Goal: Transaction & Acquisition: Download file/media

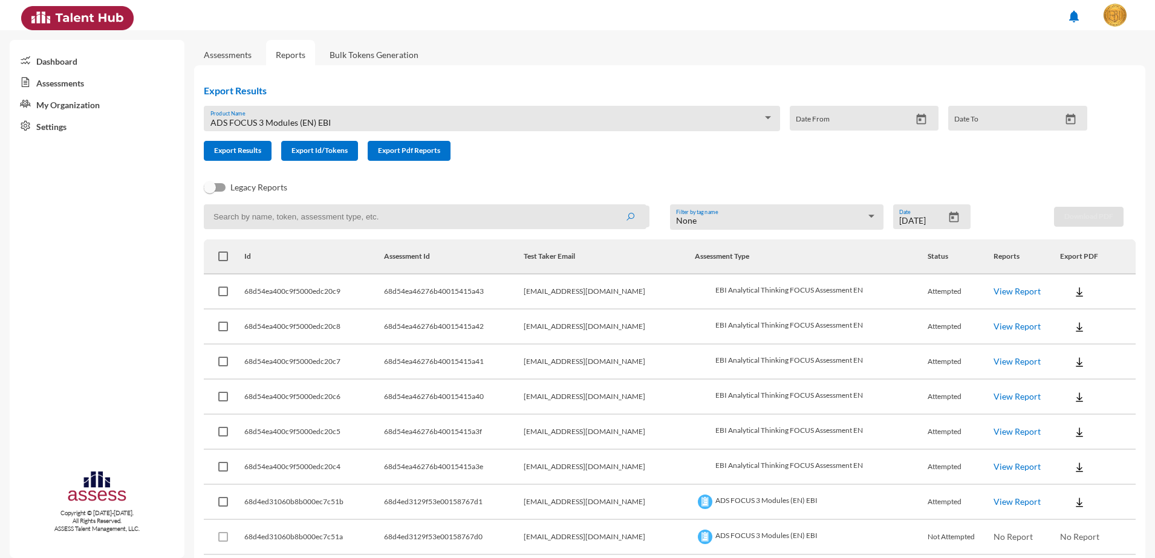
click at [345, 42] on link "Bulk Tokens Generation" at bounding box center [374, 55] width 108 height 30
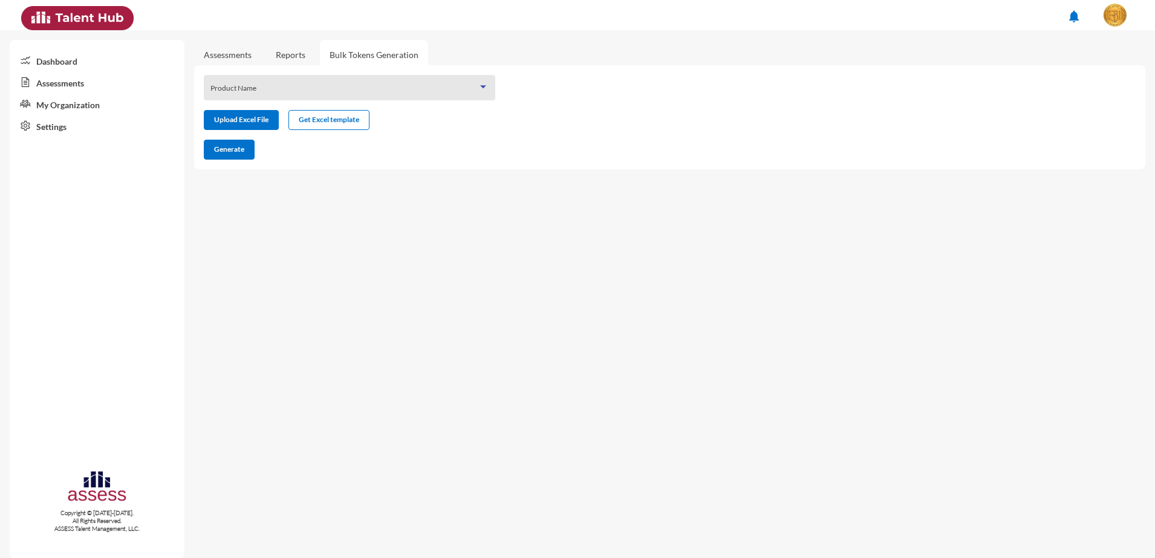
click at [366, 92] on span at bounding box center [344, 92] width 268 height 10
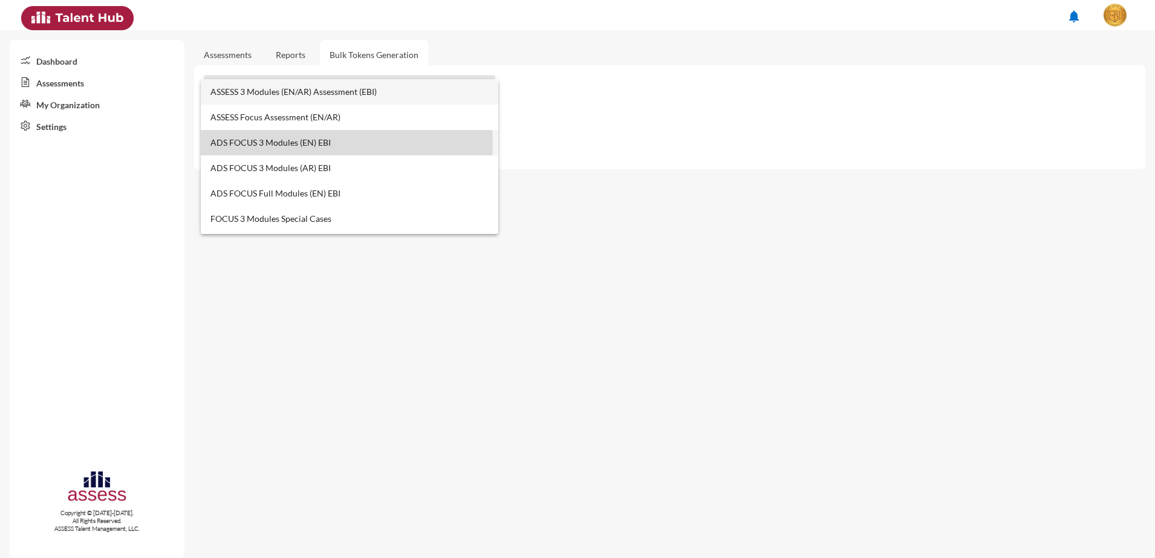
click at [327, 143] on span "ADS FOCUS 3 Modules (EN) EBI" at bounding box center [349, 142] width 279 height 25
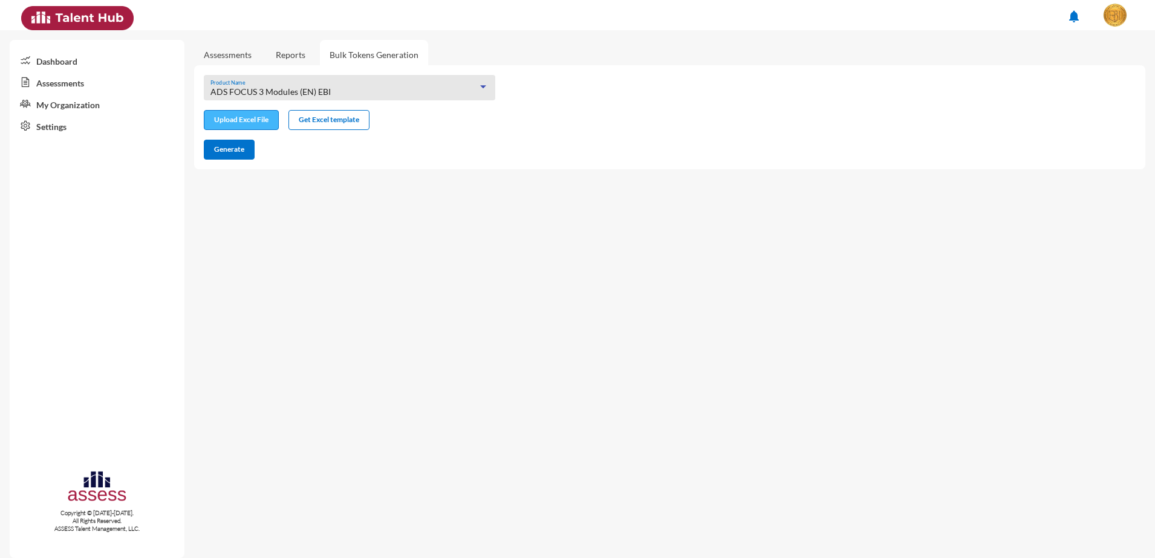
click at [246, 122] on input "file" at bounding box center [241, 121] width 74 height 13
type input "C:\fakepath\excel (1).xlsx"
click at [219, 157] on button "Generate" at bounding box center [229, 150] width 51 height 20
click at [314, 85] on div "ADS FOCUS 3 Modules (EN) EBI Product Name" at bounding box center [349, 91] width 279 height 19
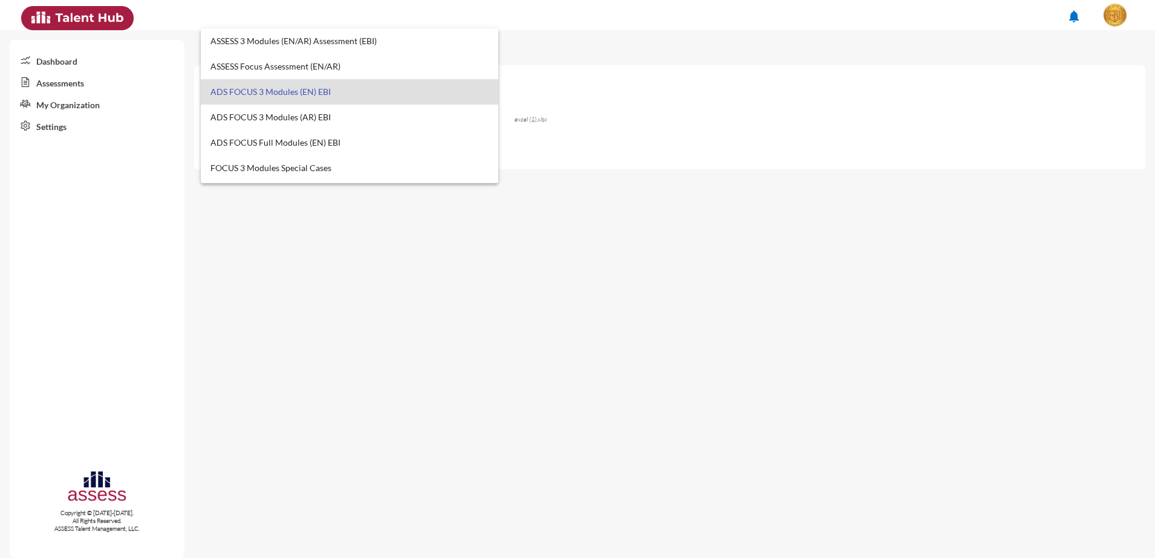
click at [592, 135] on div at bounding box center [577, 279] width 1155 height 558
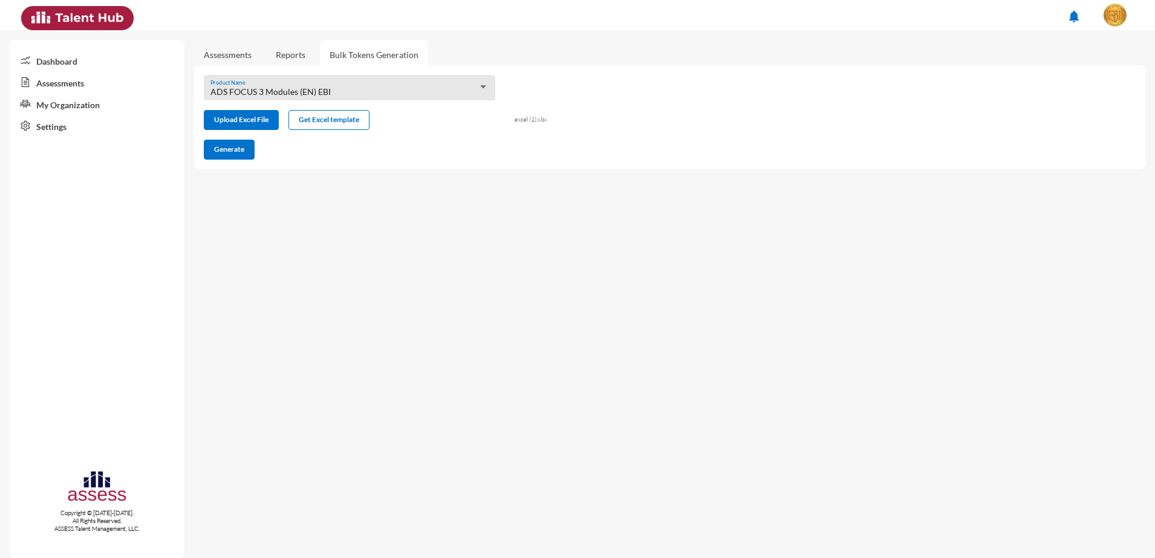
click at [280, 56] on link "Reports" at bounding box center [290, 55] width 49 height 30
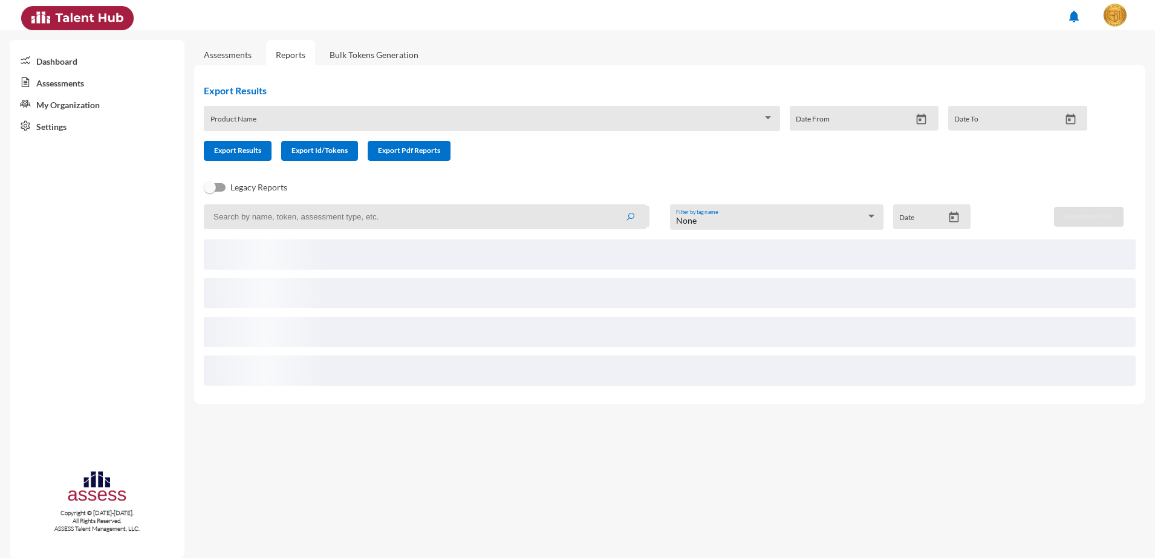
click at [348, 121] on span at bounding box center [486, 123] width 553 height 10
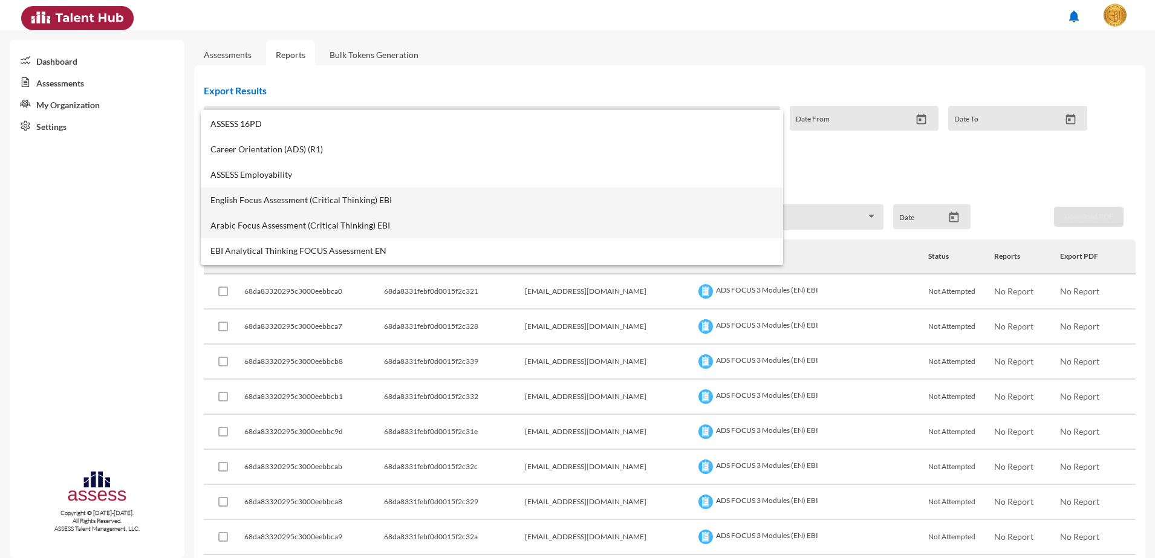
scroll to position [529, 0]
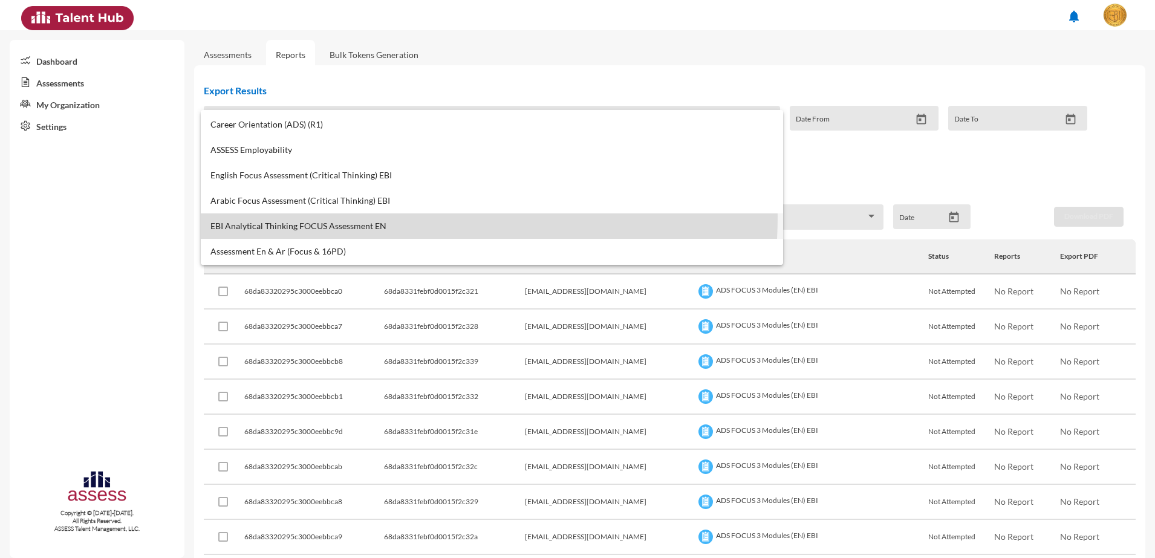
click at [339, 216] on mat-option "EBI Analytical Thinking FOCUS Assessment EN" at bounding box center [492, 225] width 583 height 25
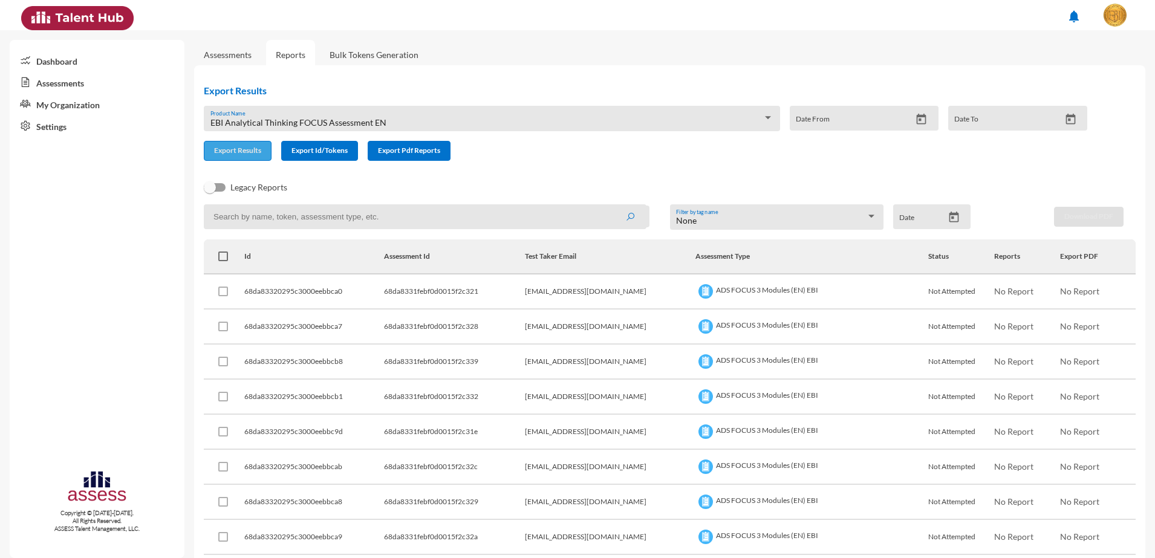
click at [235, 141] on button "Export Results" at bounding box center [238, 151] width 68 height 20
click at [735, 224] on mat-datepicker-toggle at bounding box center [953, 220] width 21 height 10
click at [735, 218] on icon "Open calendar" at bounding box center [953, 217] width 13 height 13
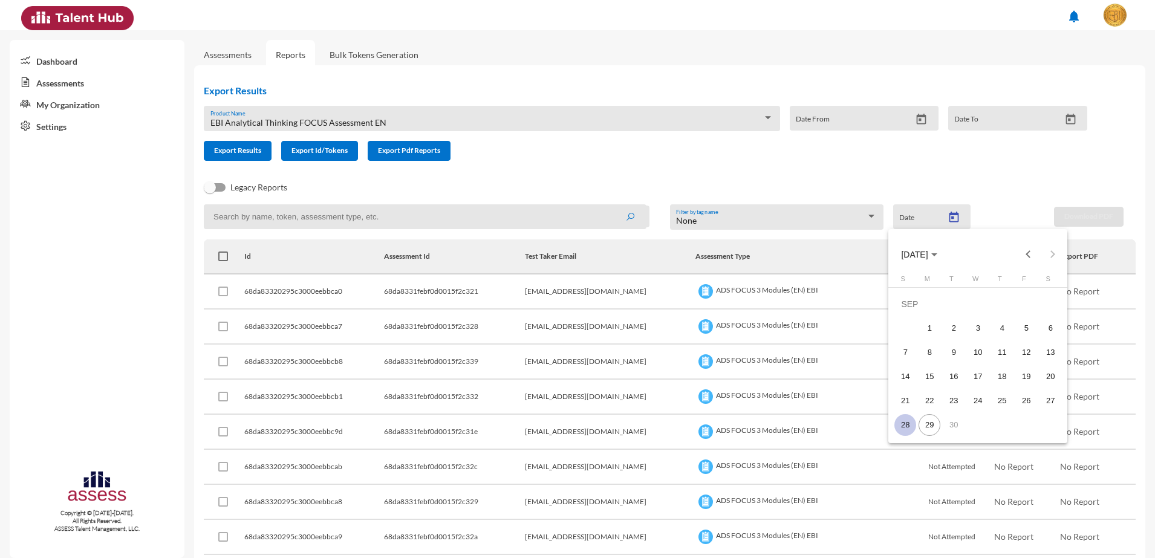
click at [735, 424] on div "28" at bounding box center [905, 425] width 22 height 22
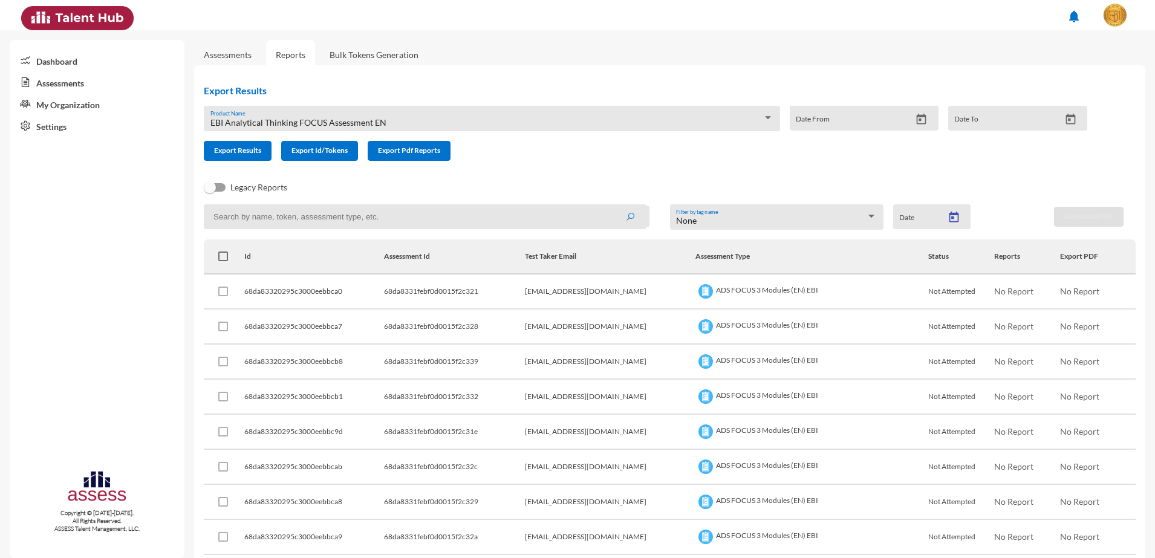
type input "[DATE]"
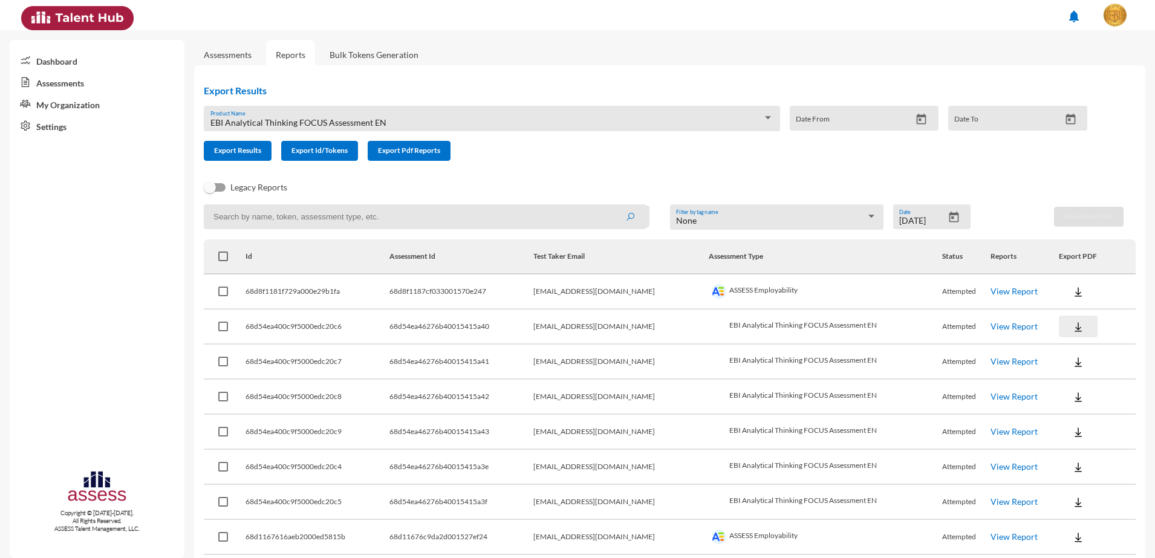
click at [735, 330] on button at bounding box center [1078, 327] width 39 height 22
click at [735, 348] on button "EN" at bounding box center [1078, 348] width 68 height 23
click at [735, 356] on img at bounding box center [1078, 362] width 12 height 12
click at [735, 374] on button "EN" at bounding box center [1078, 383] width 68 height 23
click at [735, 392] on img at bounding box center [1078, 397] width 12 height 12
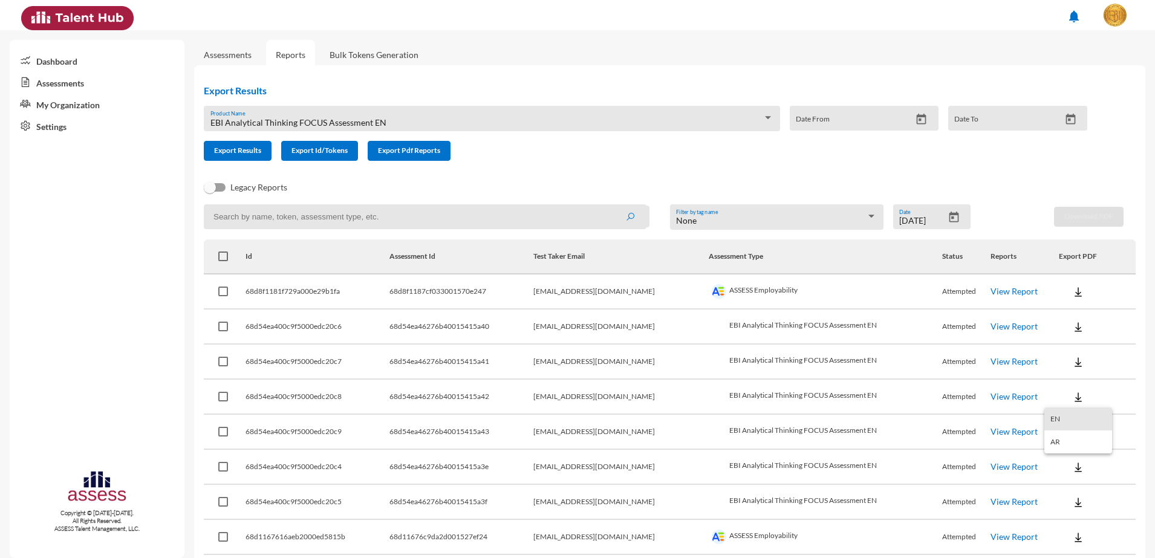
drag, startPoint x: 1058, startPoint y: 410, endPoint x: 1068, endPoint y: 427, distance: 19.8
click at [735, 411] on button "EN" at bounding box center [1078, 418] width 68 height 23
click at [735, 427] on img at bounding box center [1078, 432] width 12 height 12
click at [735, 447] on button "EN" at bounding box center [1078, 454] width 68 height 23
click at [735, 473] on button at bounding box center [1078, 467] width 39 height 22
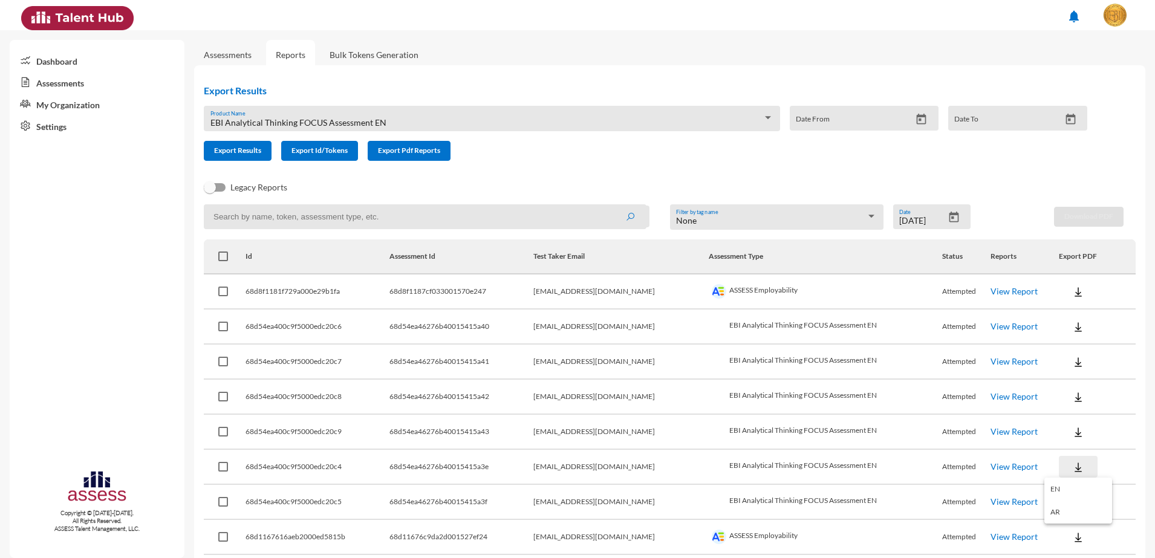
click at [735, 483] on button "EN" at bounding box center [1078, 489] width 68 height 23
click at [735, 502] on img at bounding box center [1078, 502] width 12 height 12
click at [735, 459] on button "EN" at bounding box center [1078, 456] width 68 height 23
